Goal: Task Accomplishment & Management: Manage account settings

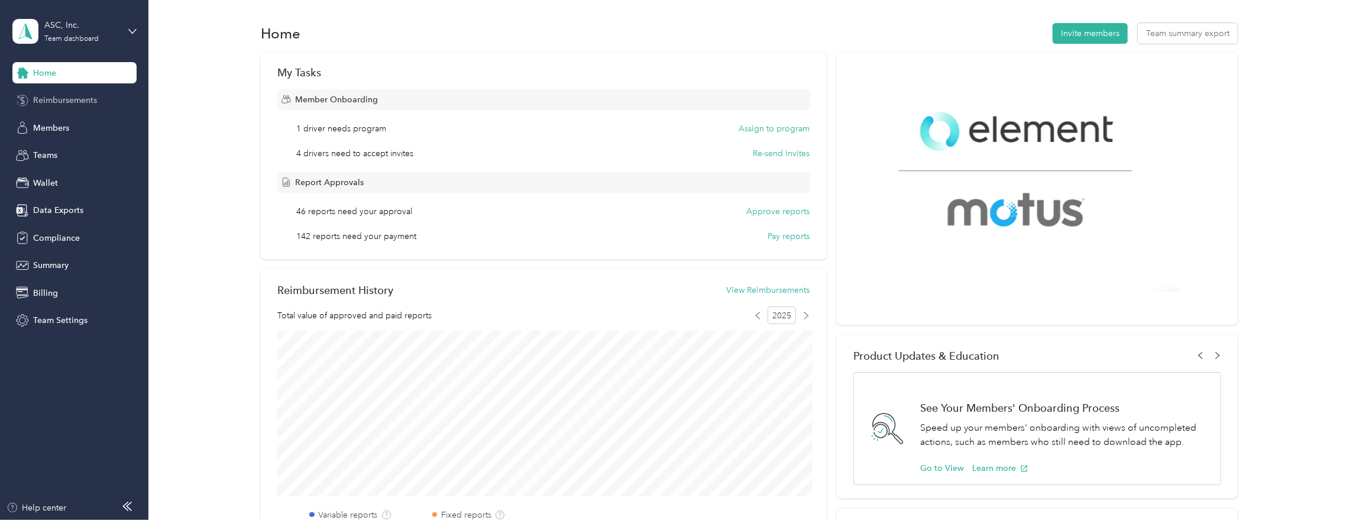
click at [40, 104] on span "Reimbursements" at bounding box center [65, 100] width 64 height 12
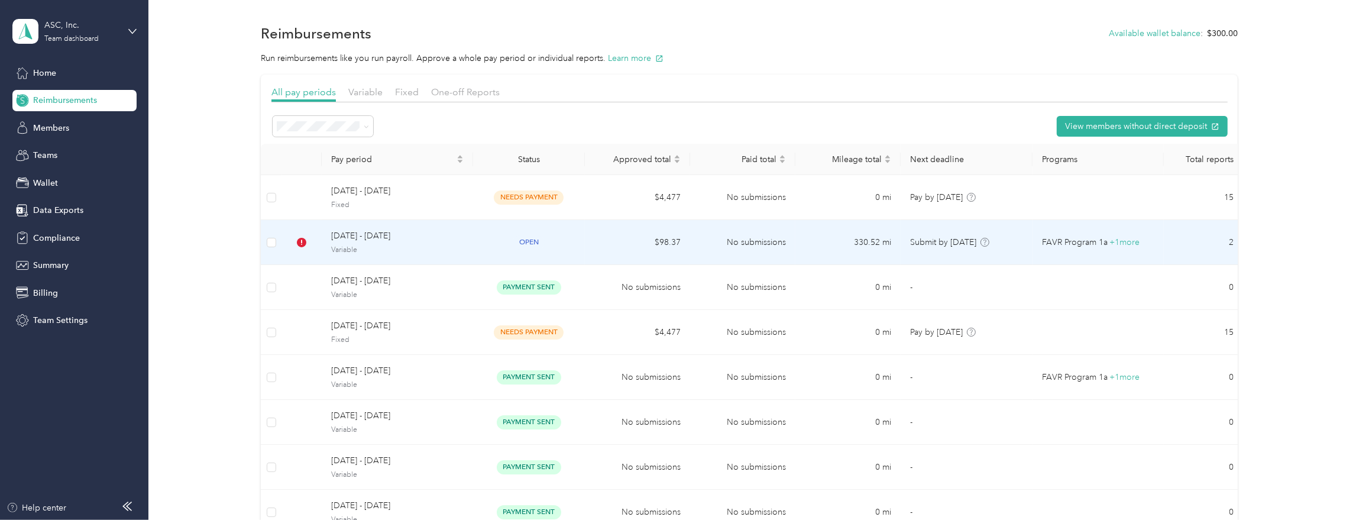
click at [455, 246] on span "Variable" at bounding box center [397, 250] width 133 height 11
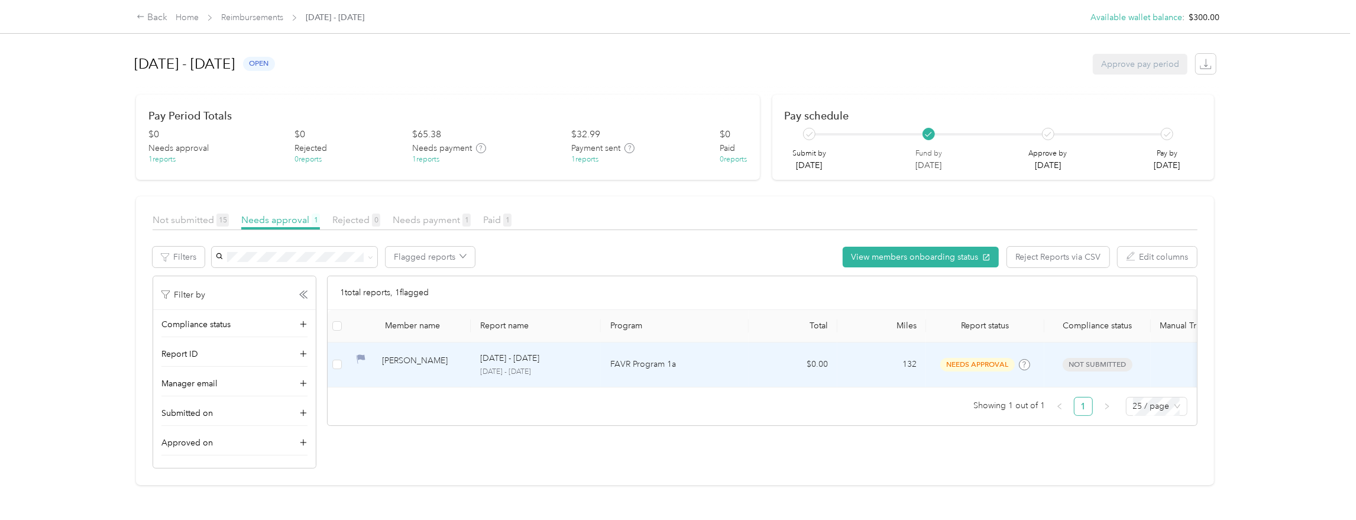
click at [459, 363] on div "[PERSON_NAME]" at bounding box center [421, 364] width 79 height 21
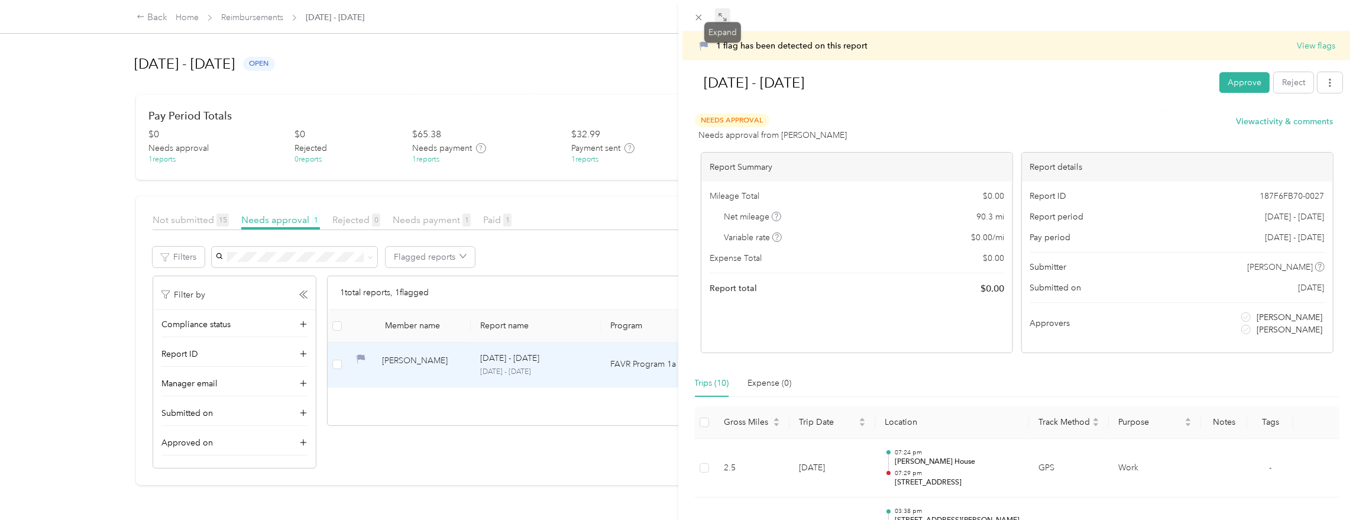
click at [722, 20] on icon at bounding box center [722, 16] width 9 height 9
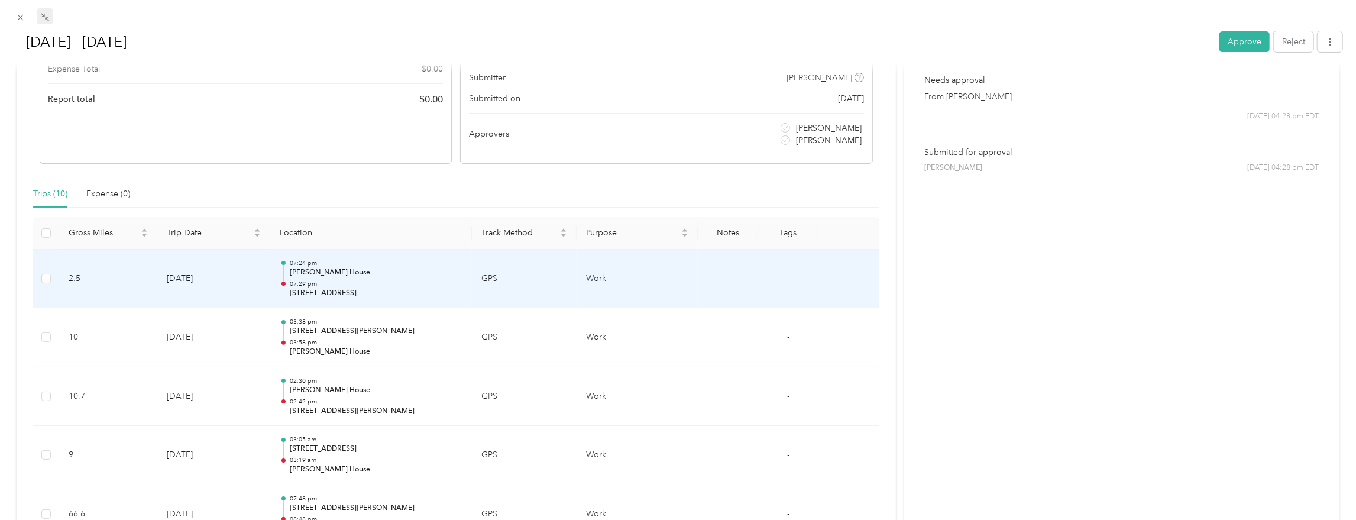
scroll to position [227, 0]
